Goal: Contribute content

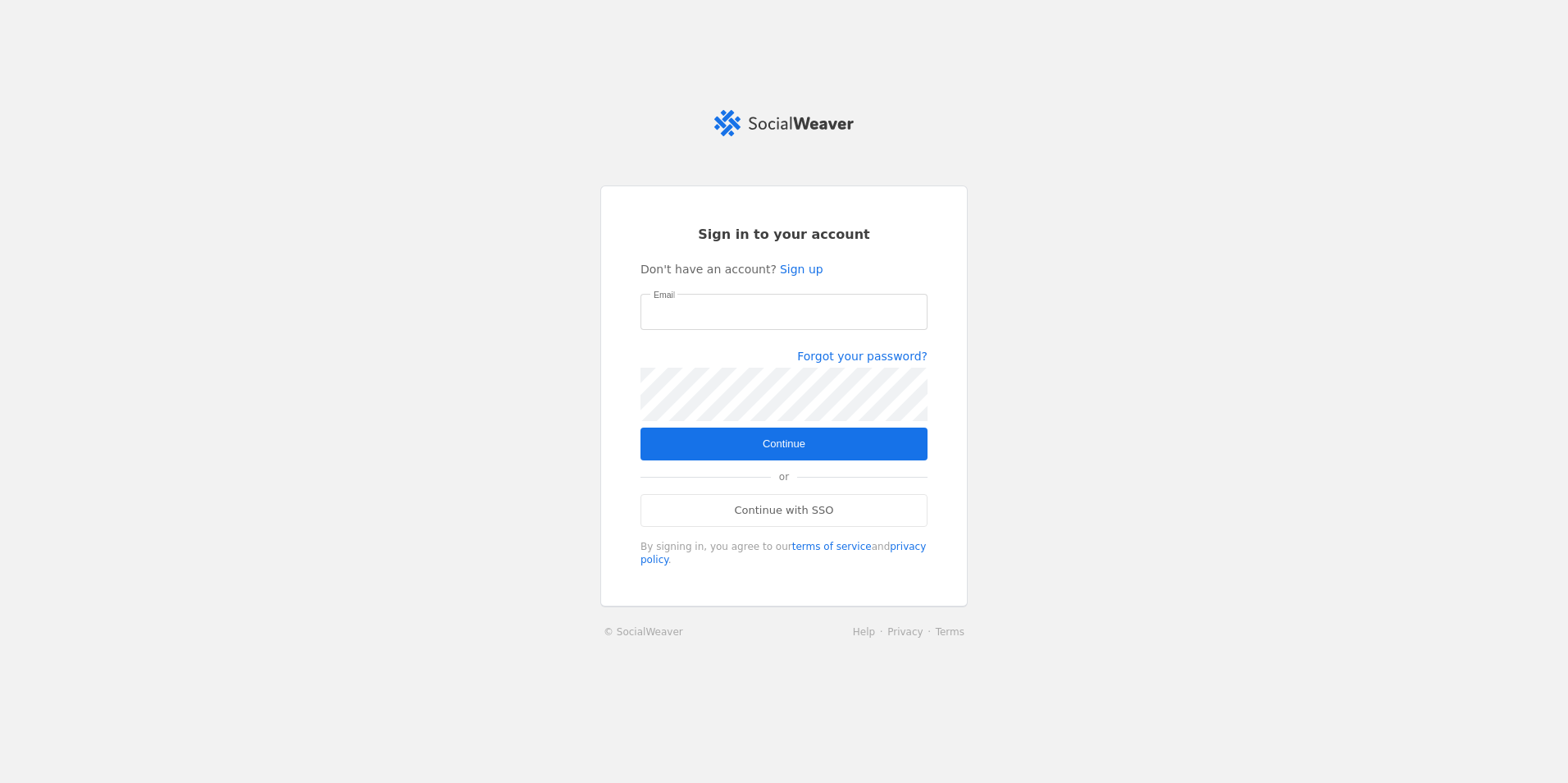
type input "[EMAIL_ADDRESS][DOMAIN_NAME]"
click at [797, 441] on span "submit" at bounding box center [784, 443] width 287 height 33
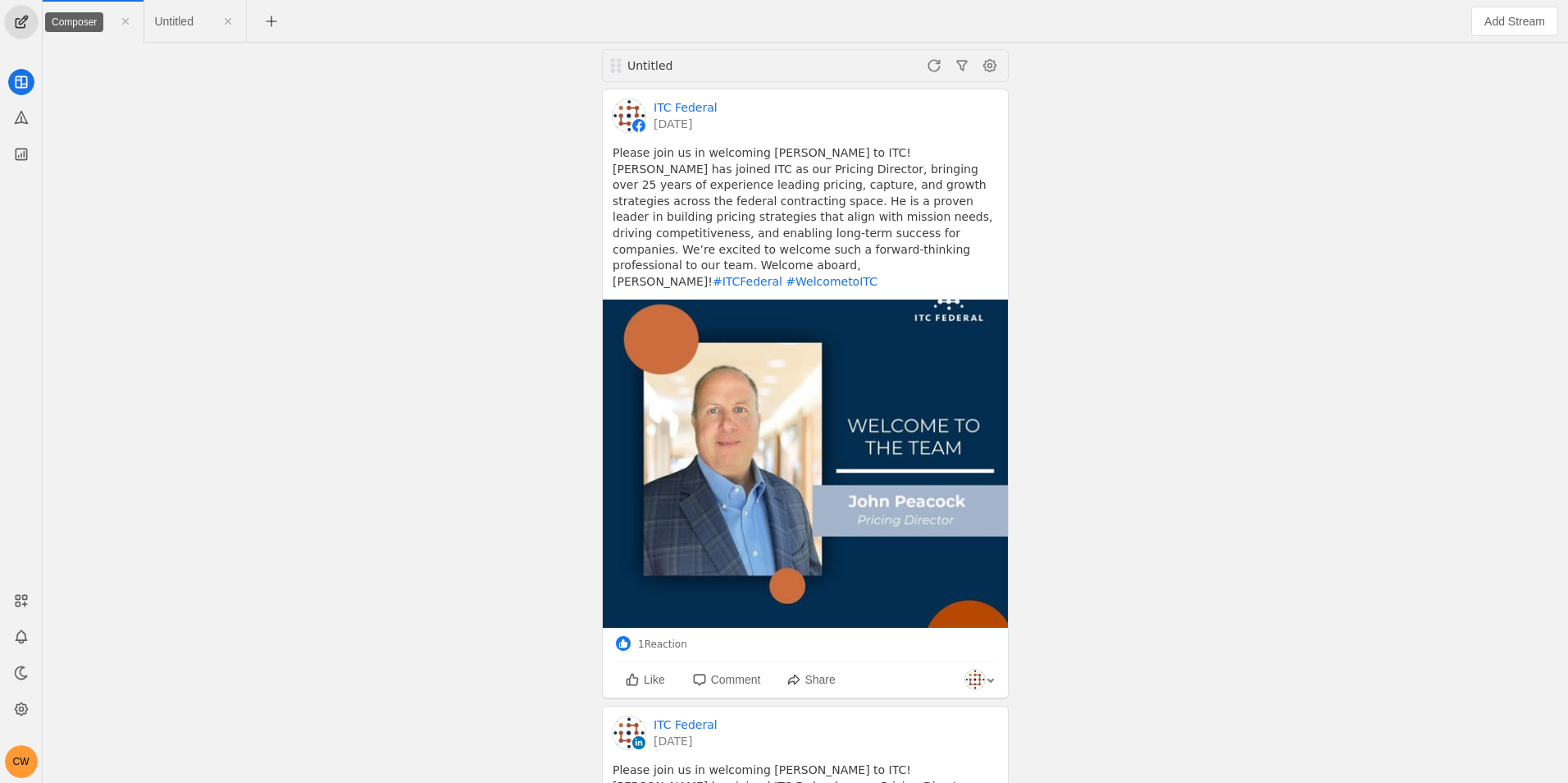
click at [21, 23] on span "undefined" at bounding box center [20, 21] width 33 height 33
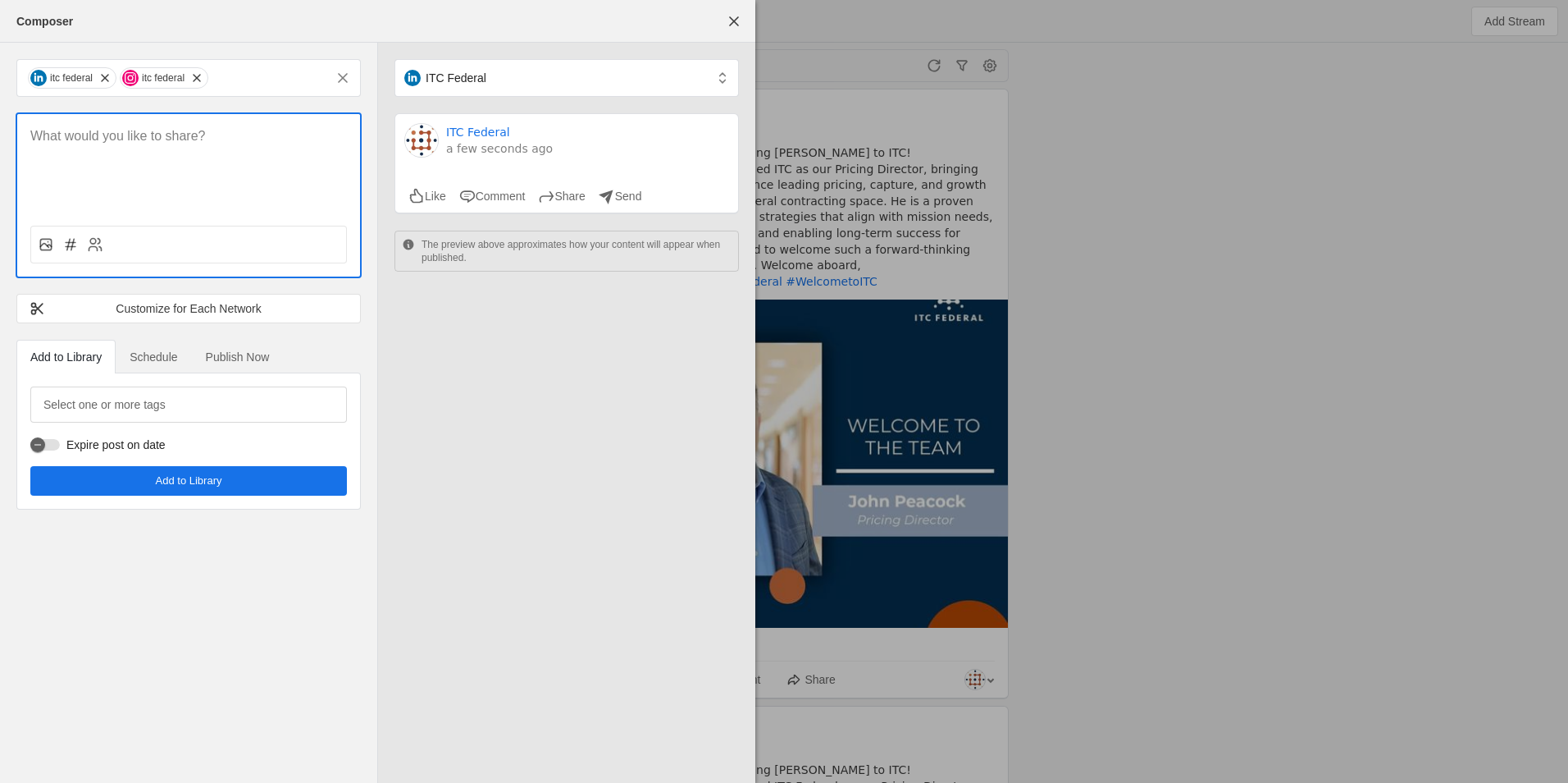
click at [111, 148] on div at bounding box center [188, 163] width 343 height 99
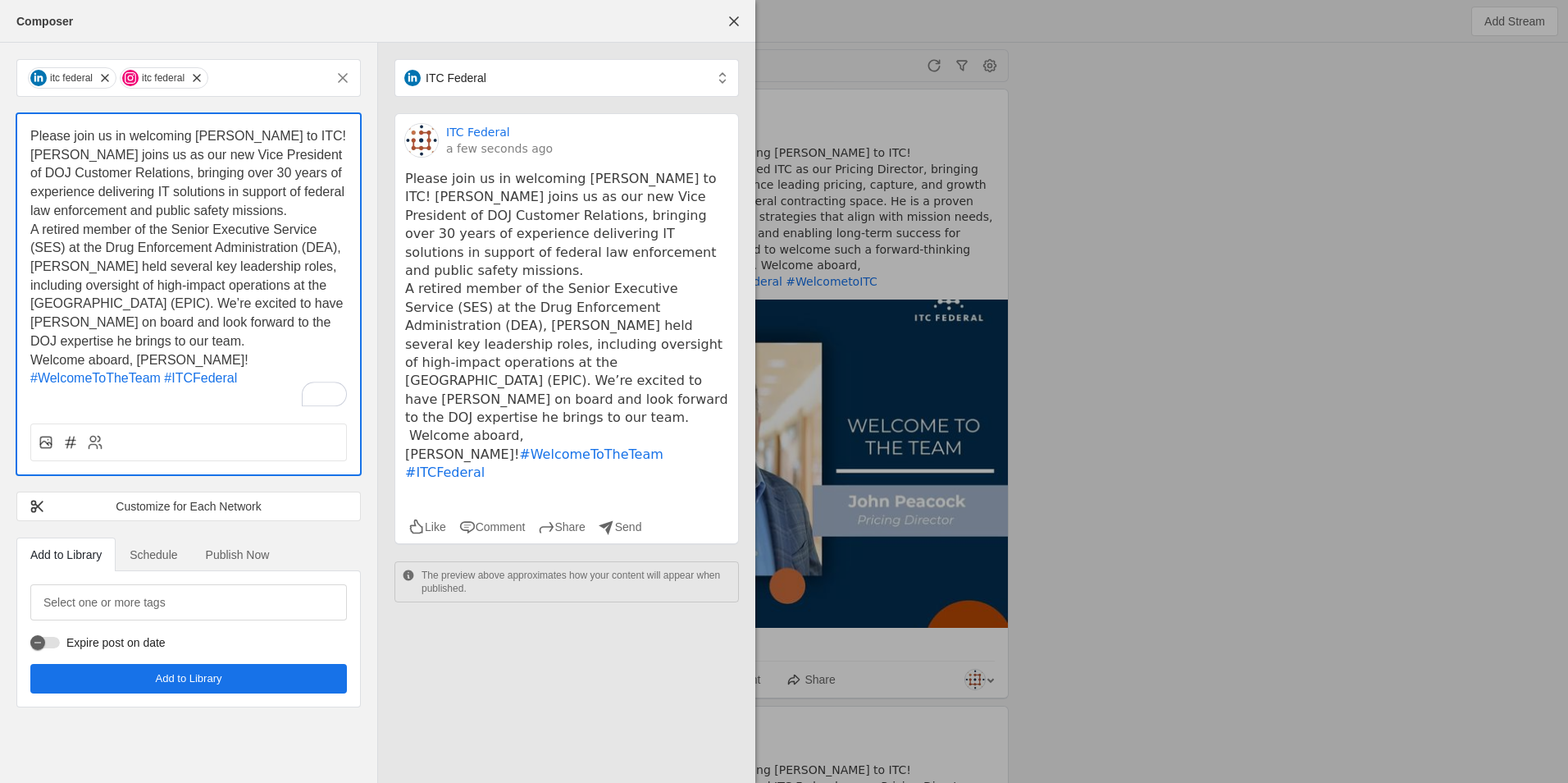
click at [174, 350] on p "A retired member of the Senior Executive Service (SES) at the Drug Enforcement …" at bounding box center [189, 286] width 317 height 130
click at [284, 338] on p "A retired member of the Senior Executive Service (SES) at the Drug Enforcement …" at bounding box center [189, 295] width 317 height 149
click at [287, 337] on p "A retired member of the Senior Executive Service (SES) at the Drug Enforcement …" at bounding box center [189, 295] width 317 height 149
